Goal: Transaction & Acquisition: Purchase product/service

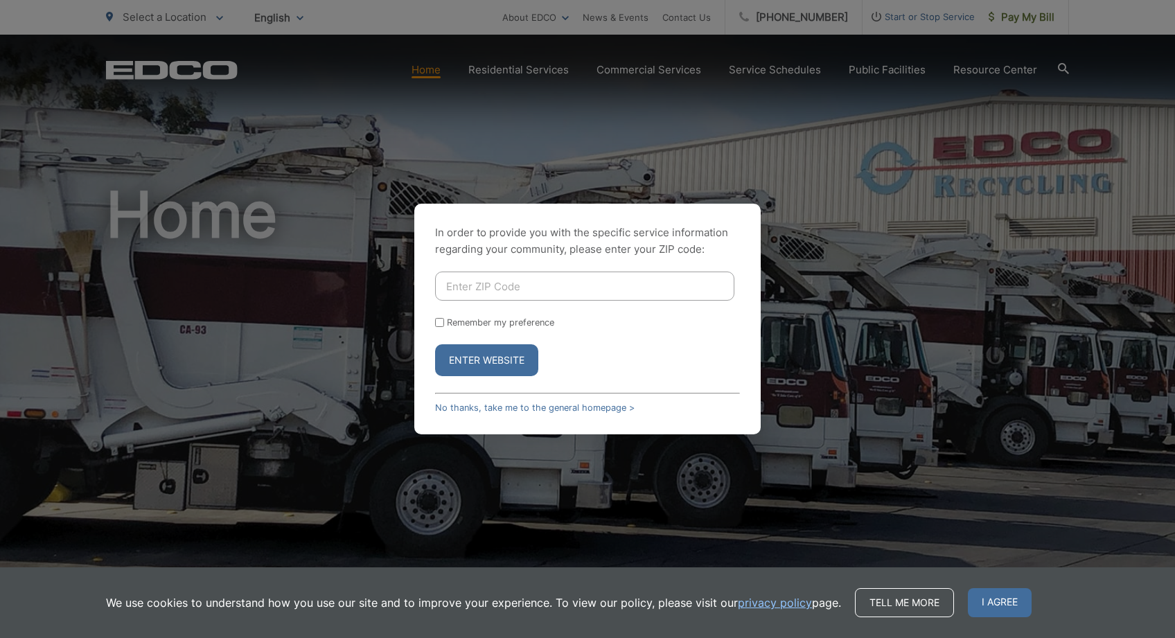
click at [533, 288] on input "Enter ZIP Code" at bounding box center [584, 286] width 299 height 29
type input "91941"
click at [519, 364] on button "Enter Website" at bounding box center [486, 360] width 103 height 32
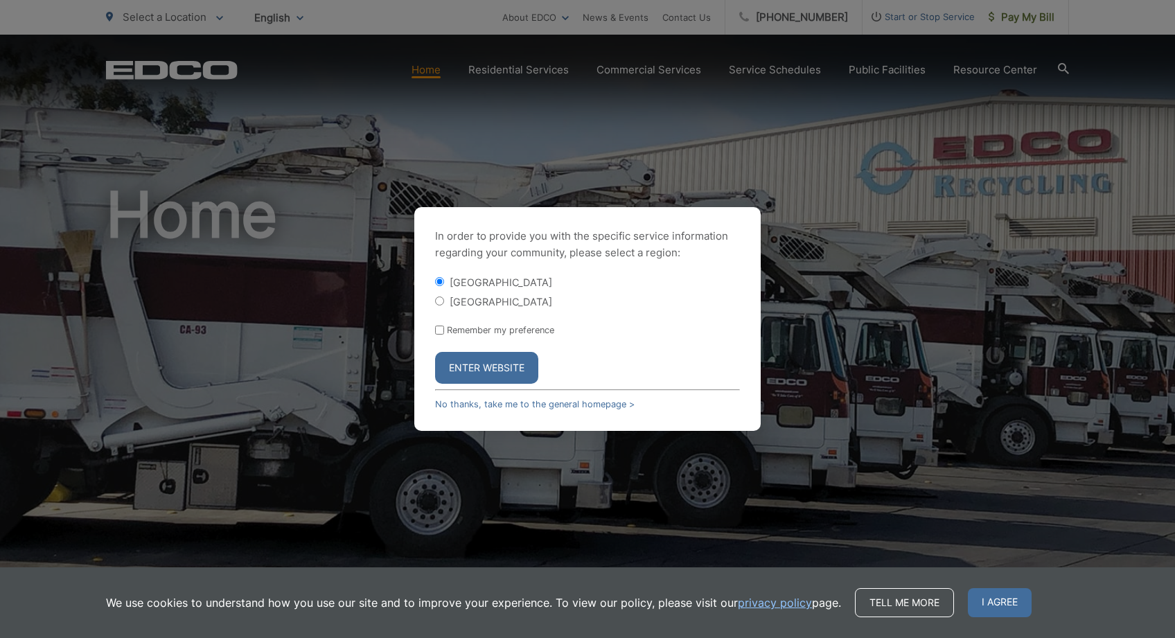
click at [482, 297] on label "[GEOGRAPHIC_DATA]" at bounding box center [501, 302] width 103 height 12
click at [444, 297] on input "[GEOGRAPHIC_DATA]" at bounding box center [439, 300] width 9 height 9
radio input "true"
click at [488, 365] on button "Enter Website" at bounding box center [486, 368] width 103 height 32
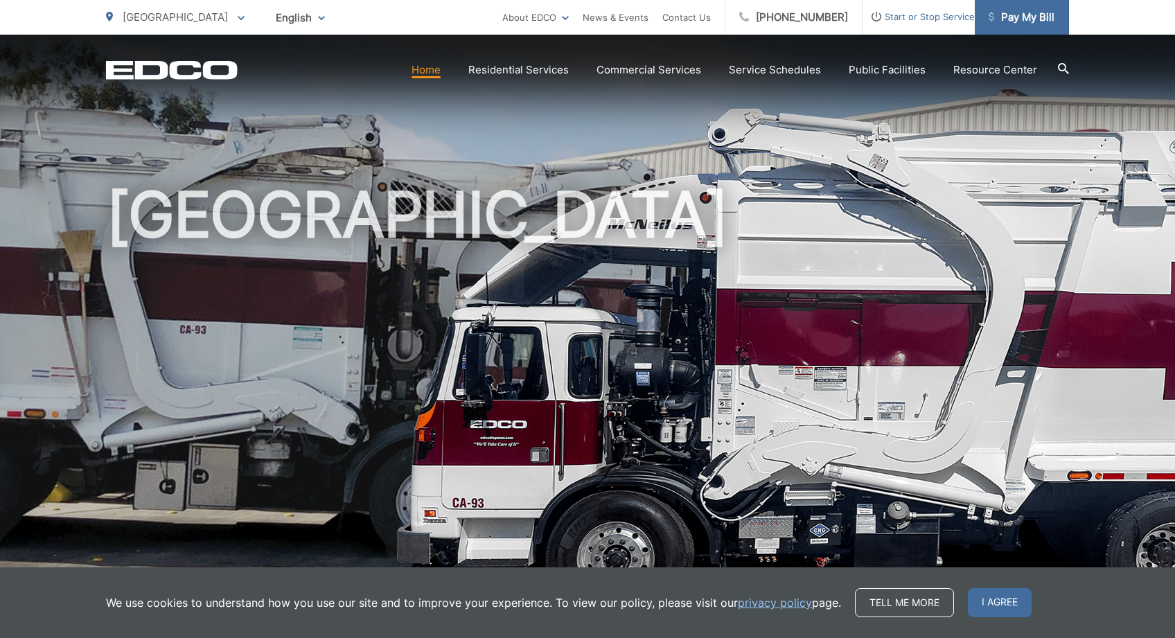
click at [1022, 15] on span "Pay My Bill" at bounding box center [1022, 17] width 66 height 17
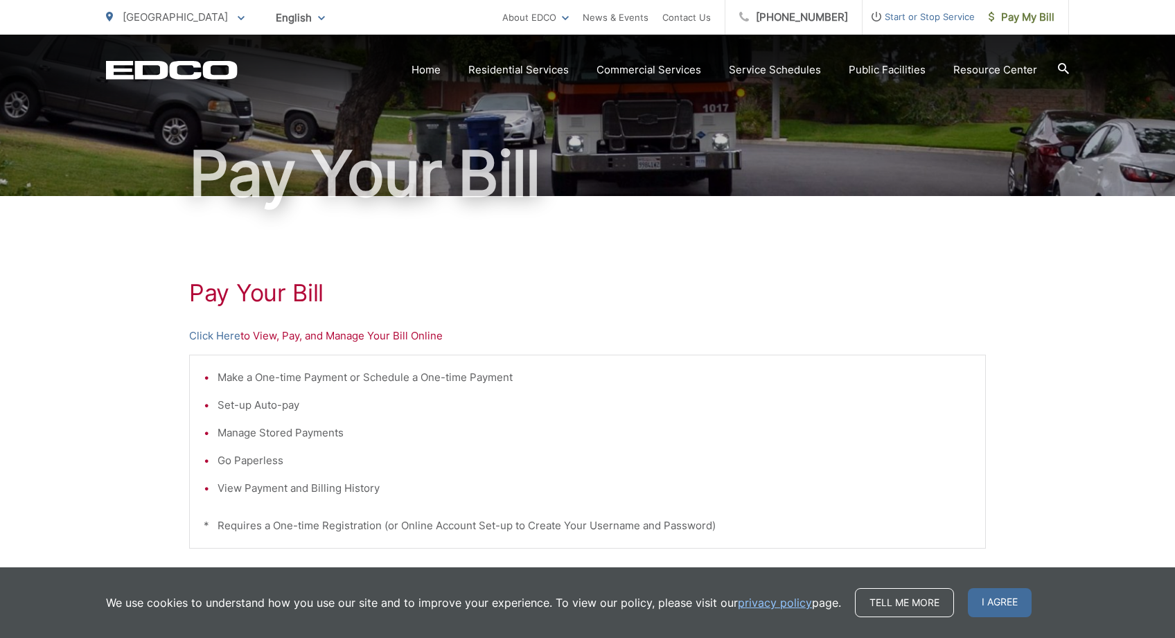
scroll to position [83, 0]
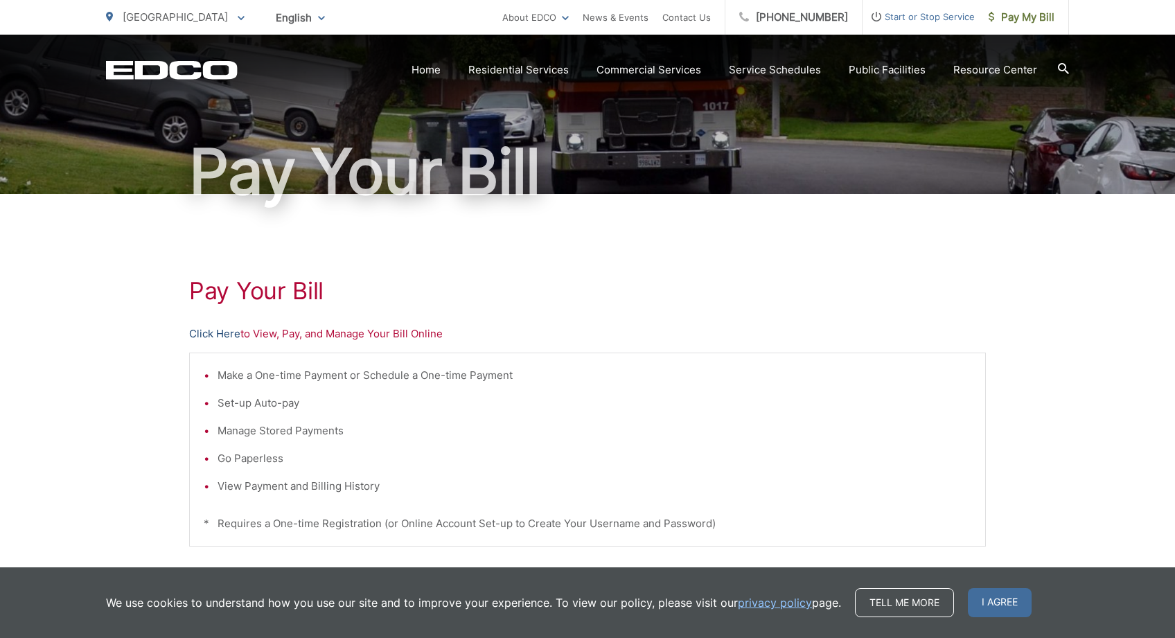
click at [216, 333] on link "Click Here" at bounding box center [214, 334] width 51 height 17
